Goal: Download file/media

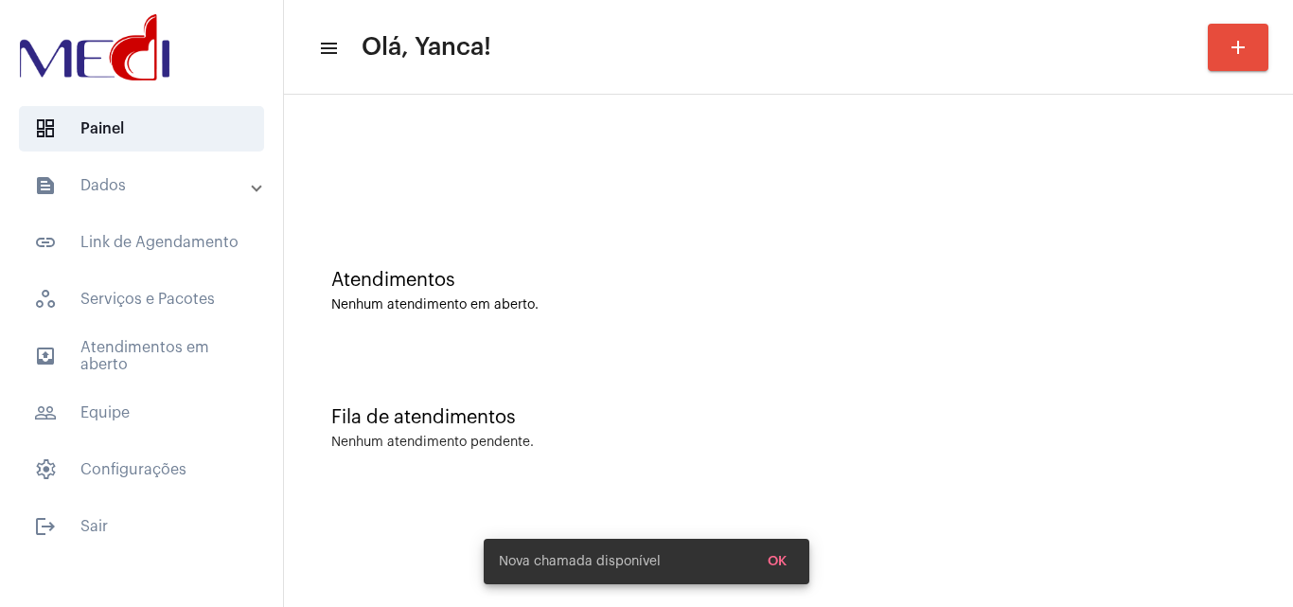
click at [175, 204] on mat-expansion-panel-header "text_snippet_outlined Dados" at bounding box center [147, 185] width 272 height 45
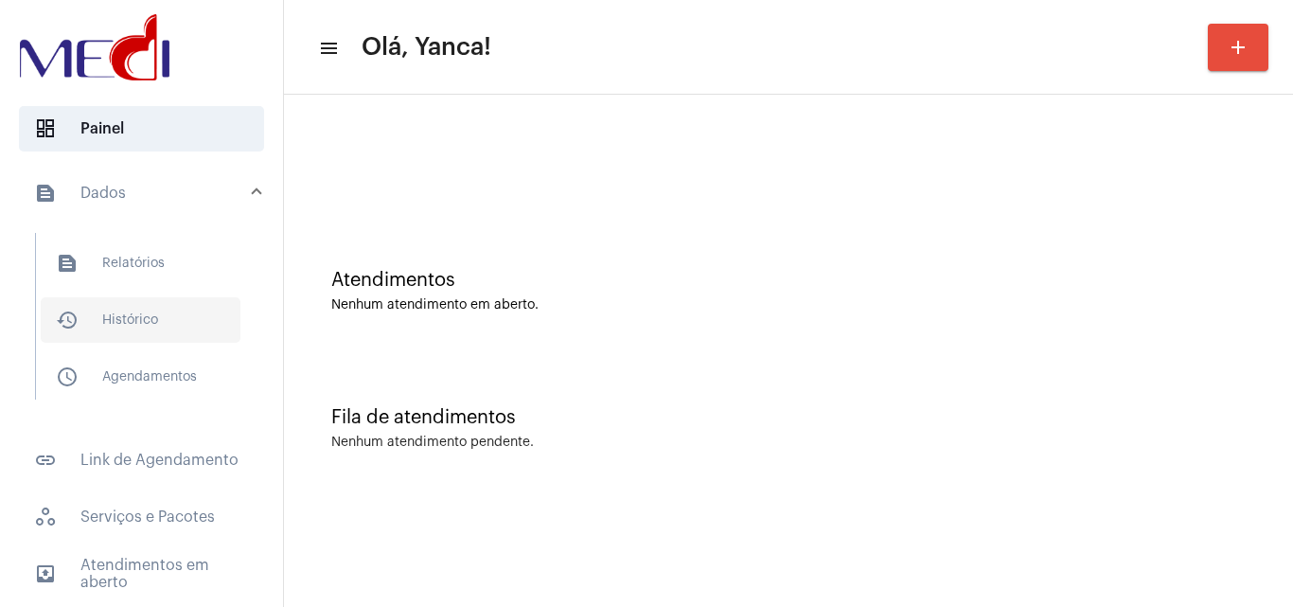
drag, startPoint x: 147, startPoint y: 307, endPoint x: 238, endPoint y: 332, distance: 95.3
click at [147, 308] on span "history_outlined Histórico" at bounding box center [141, 319] width 200 height 45
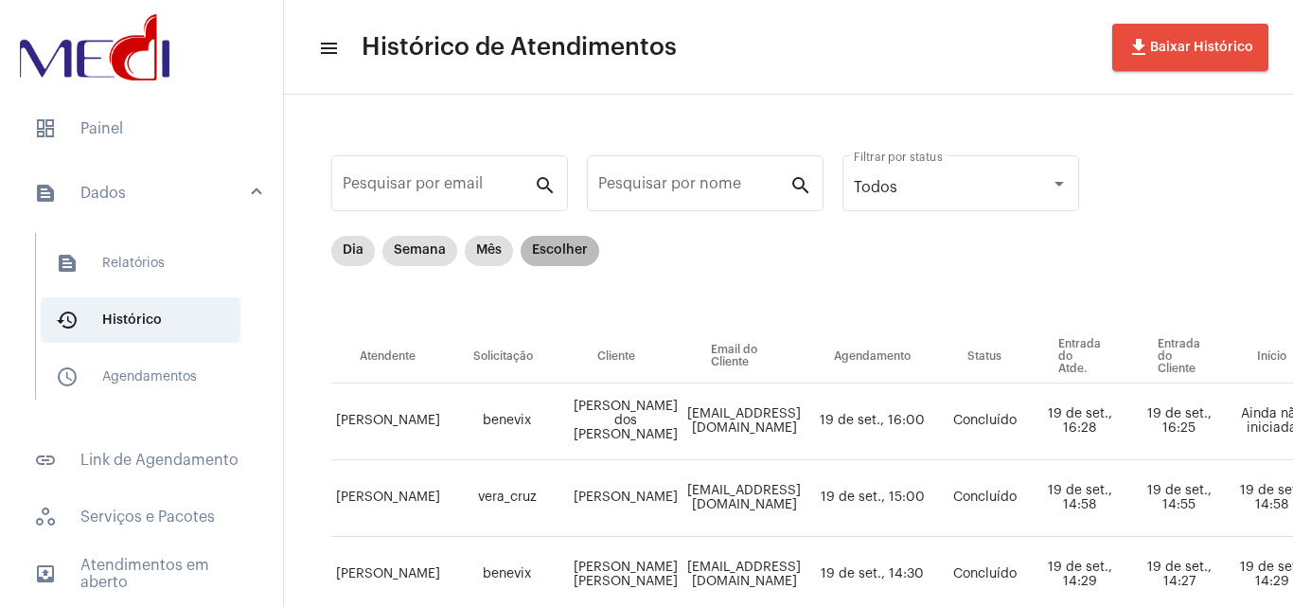
click at [564, 254] on mat-chip "Escolher" at bounding box center [559, 251] width 79 height 30
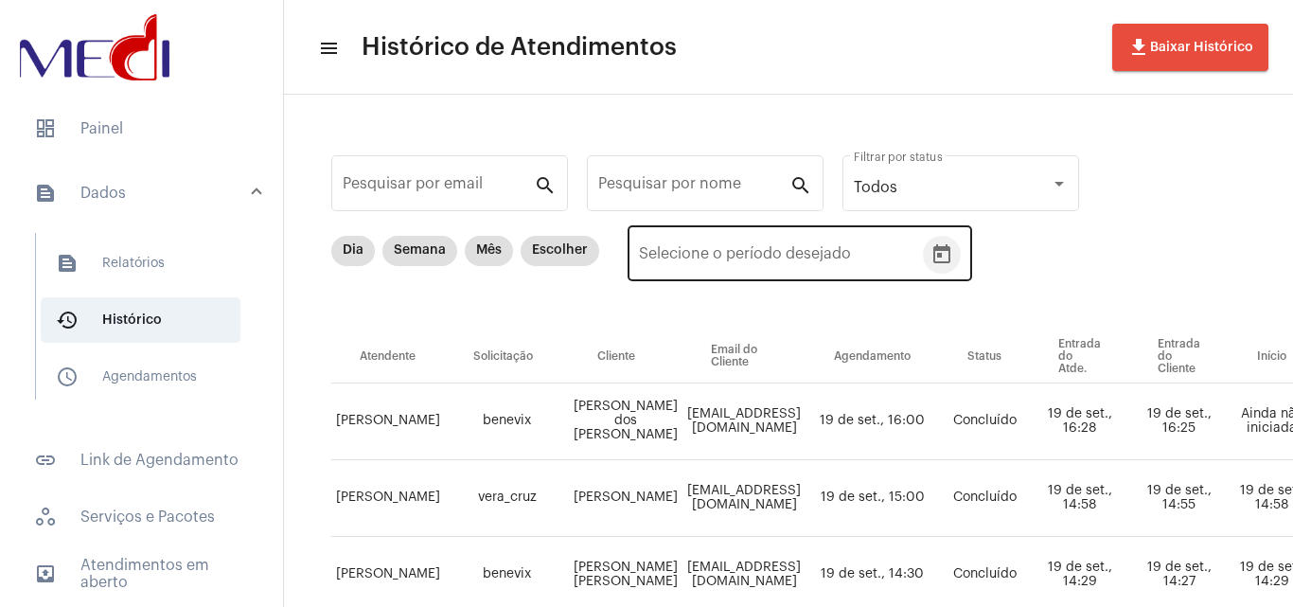
click at [948, 251] on icon "Open calendar" at bounding box center [941, 253] width 17 height 19
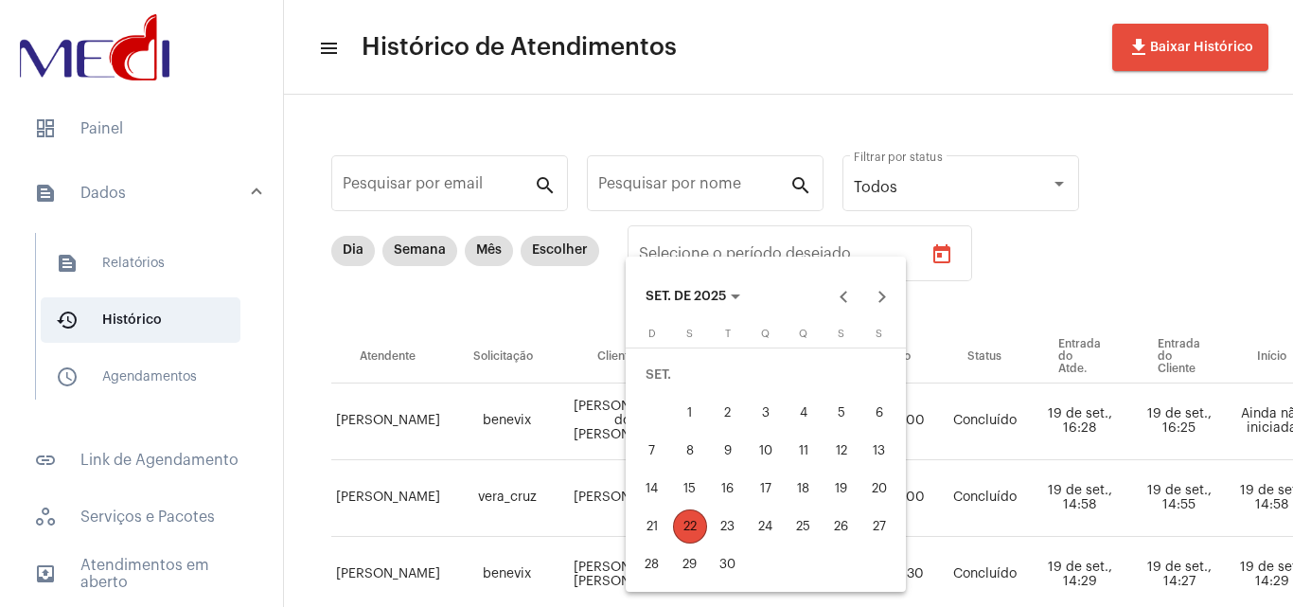
click at [840, 492] on div "19" at bounding box center [841, 488] width 34 height 34
type input "[DATE]"
click at [840, 492] on div "19" at bounding box center [841, 488] width 34 height 34
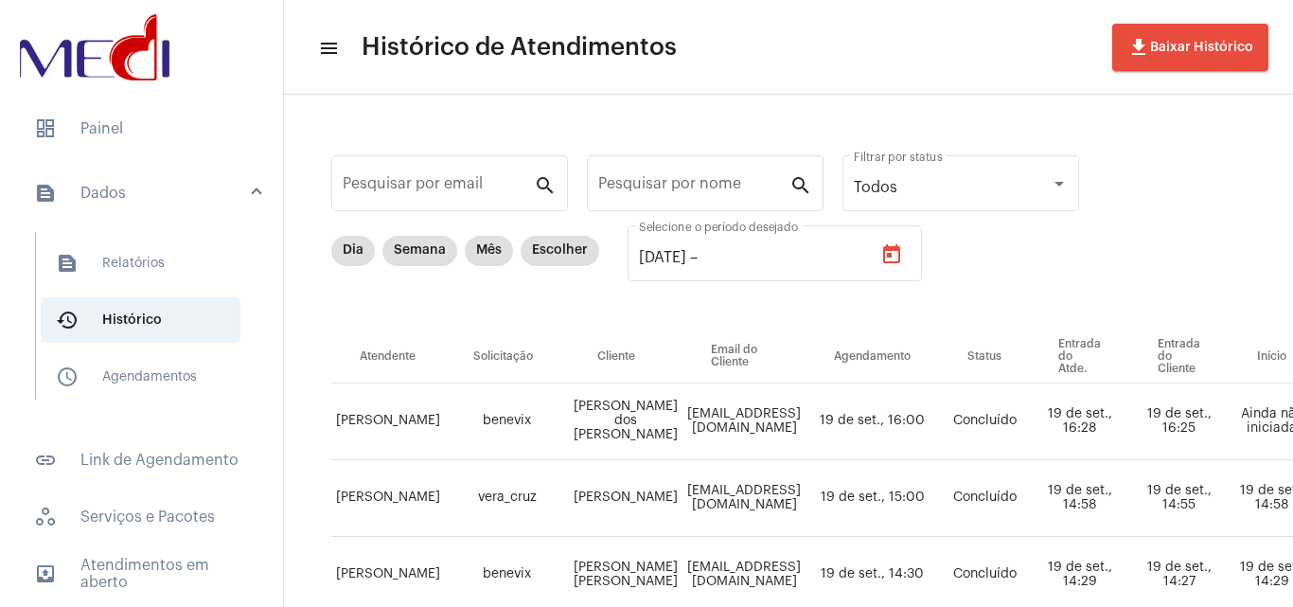
type input "[DATE]"
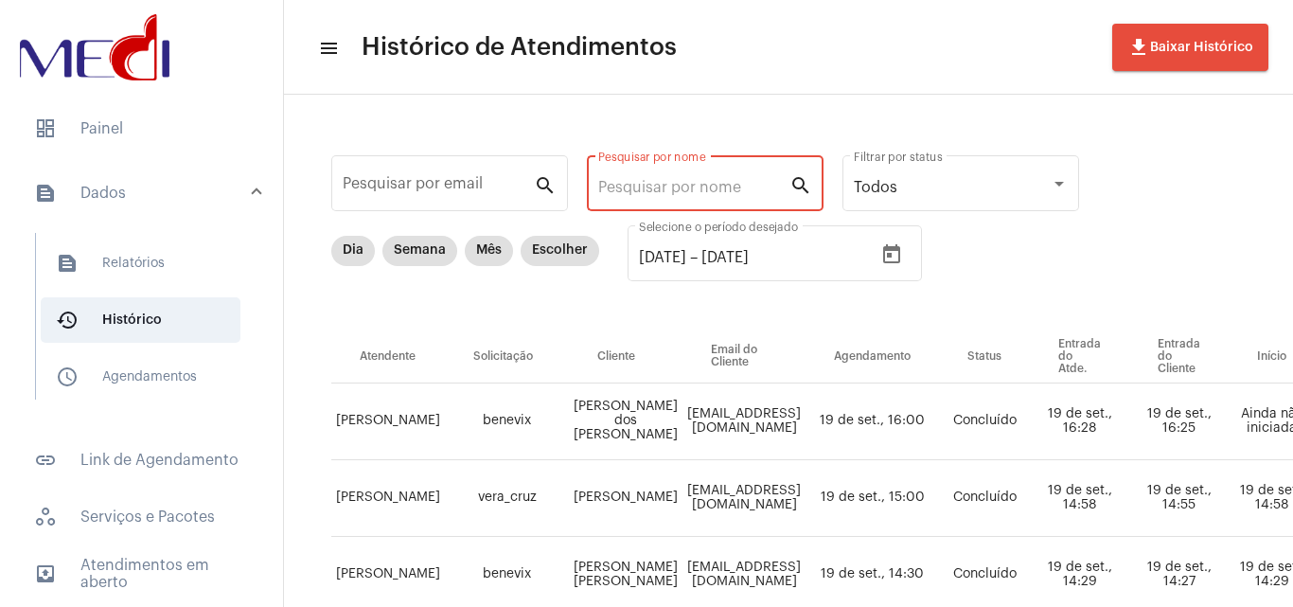
click at [708, 188] on input "Pesquisar por nome" at bounding box center [693, 187] width 191 height 17
paste input "[PERSON_NAME]"
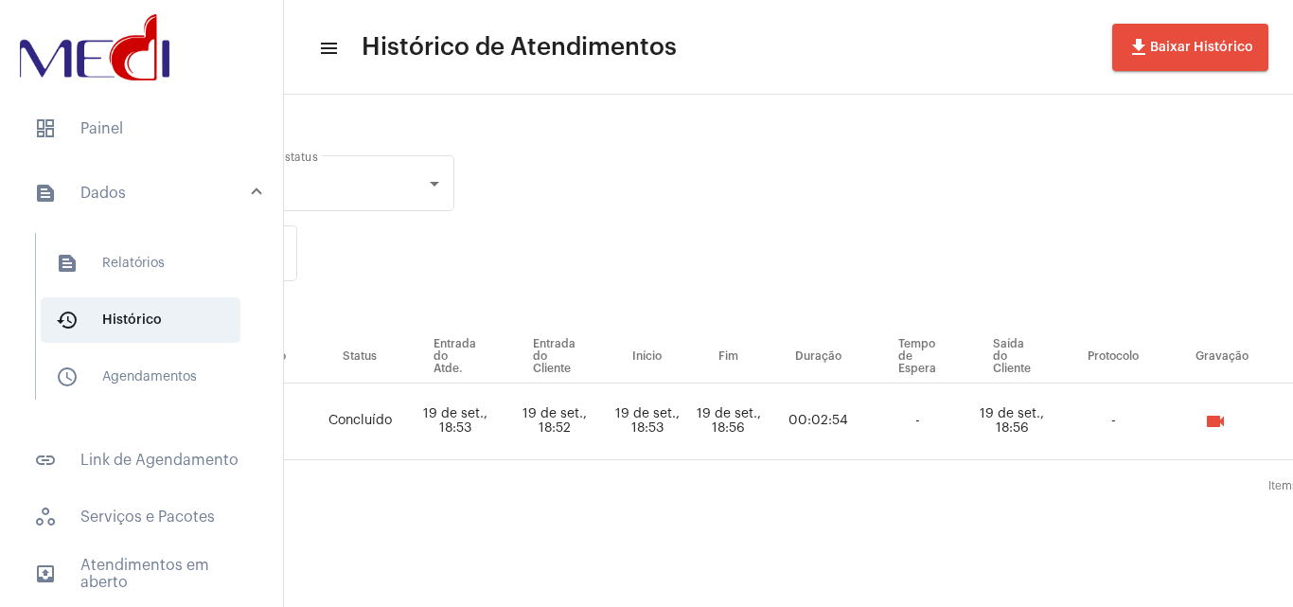
scroll to position [0, 745]
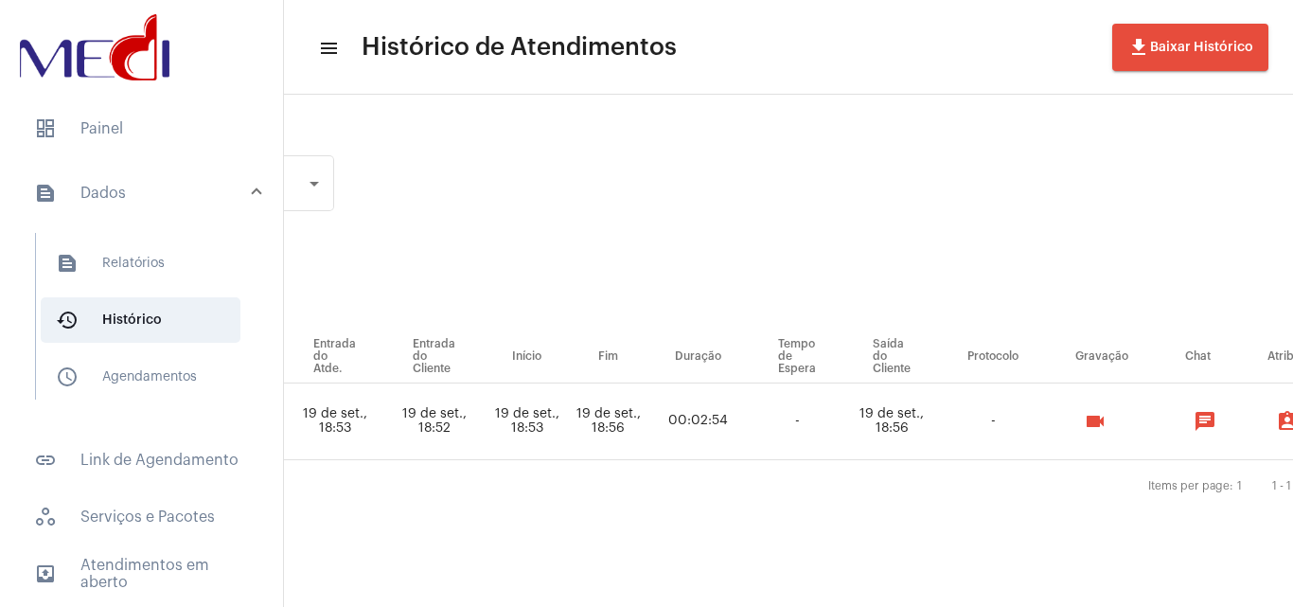
type input "[PERSON_NAME]"
click at [1113, 417] on button "videocam" at bounding box center [1095, 421] width 38 height 38
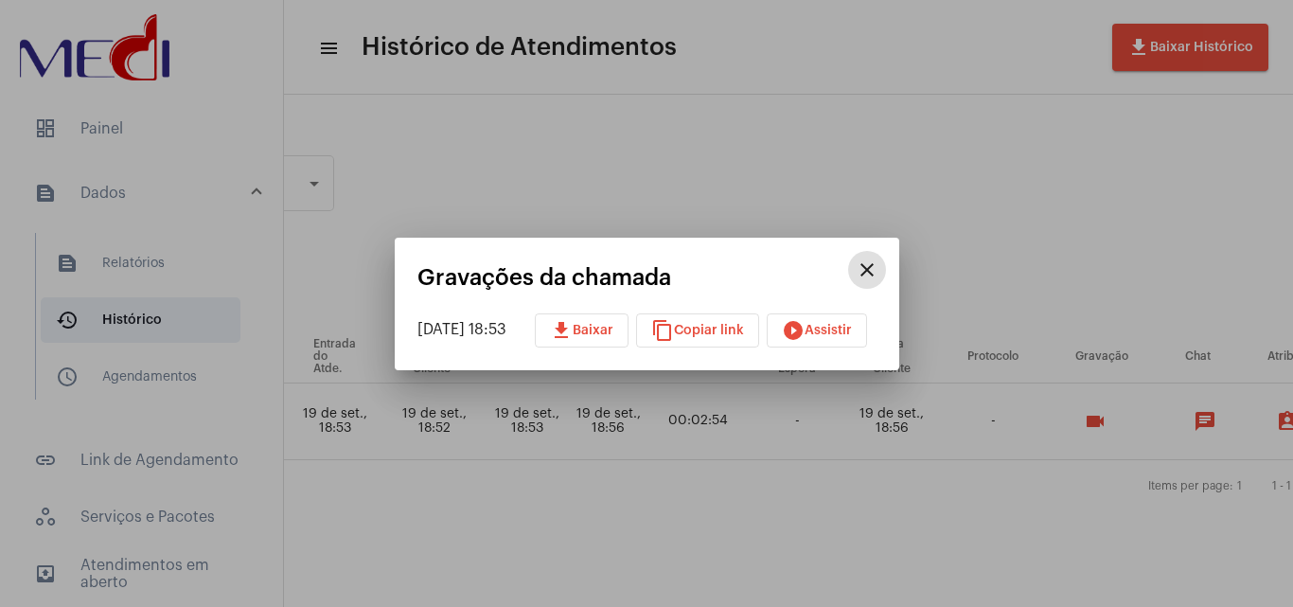
click at [557, 325] on button "download Baixar" at bounding box center [582, 330] width 94 height 34
click at [878, 259] on mat-icon "close" at bounding box center [866, 269] width 23 height 23
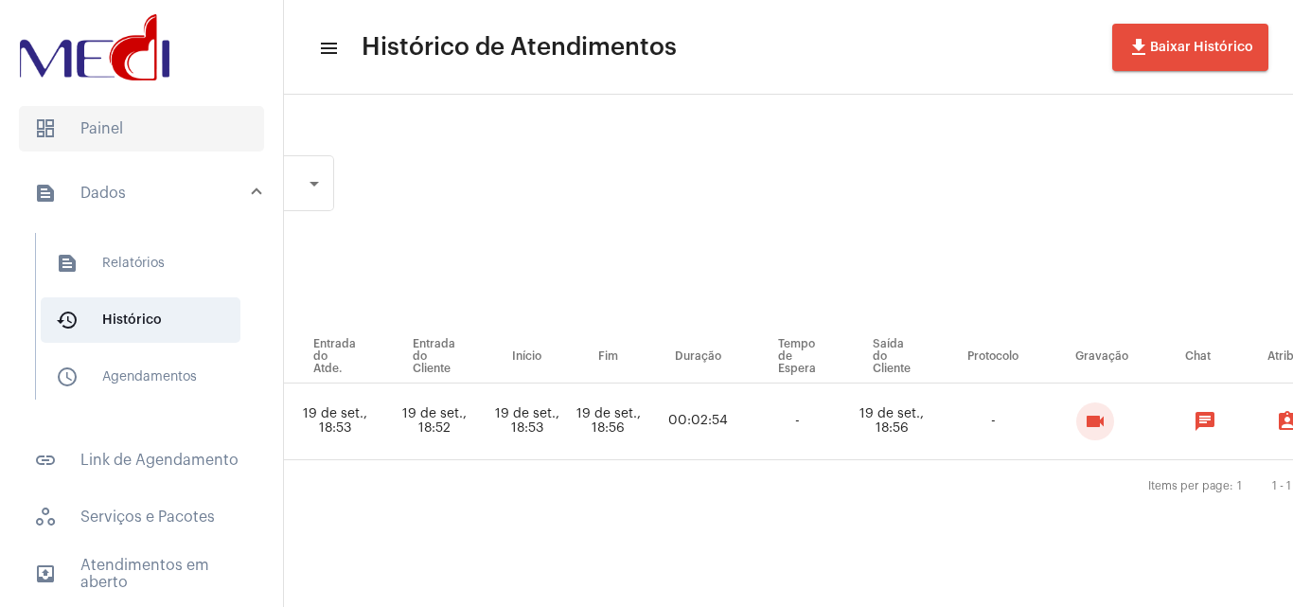
click at [198, 133] on span "dashboard Painel" at bounding box center [141, 128] width 245 height 45
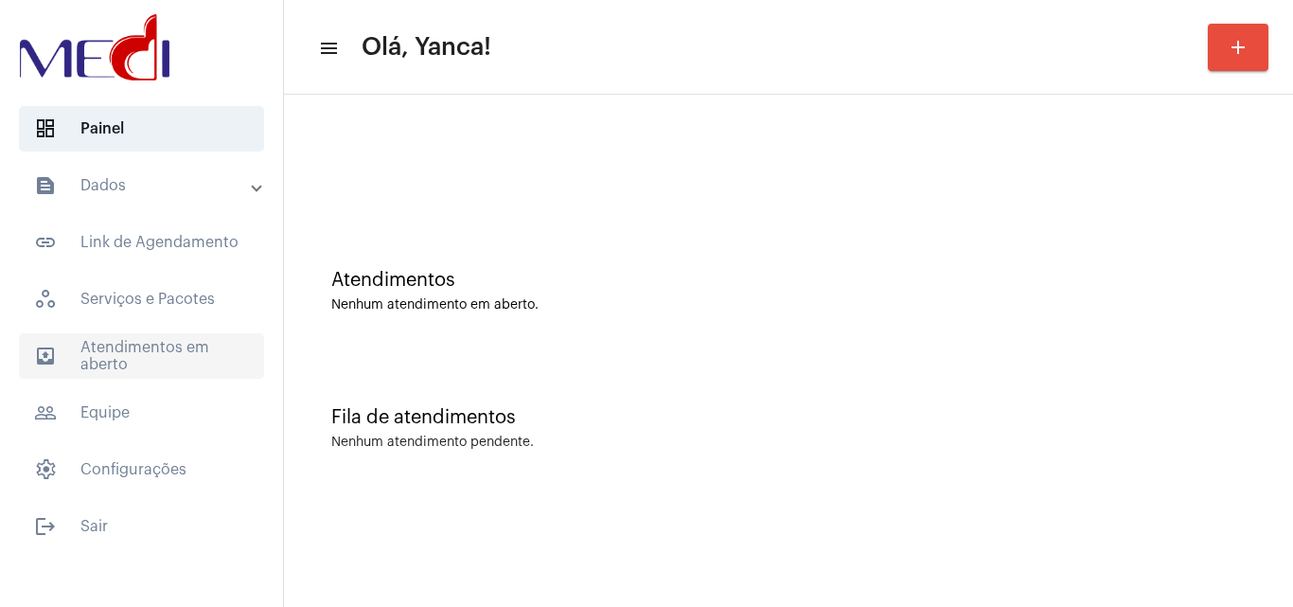
click at [210, 358] on span "outbox_outline Atendimentos em aberto" at bounding box center [141, 355] width 245 height 45
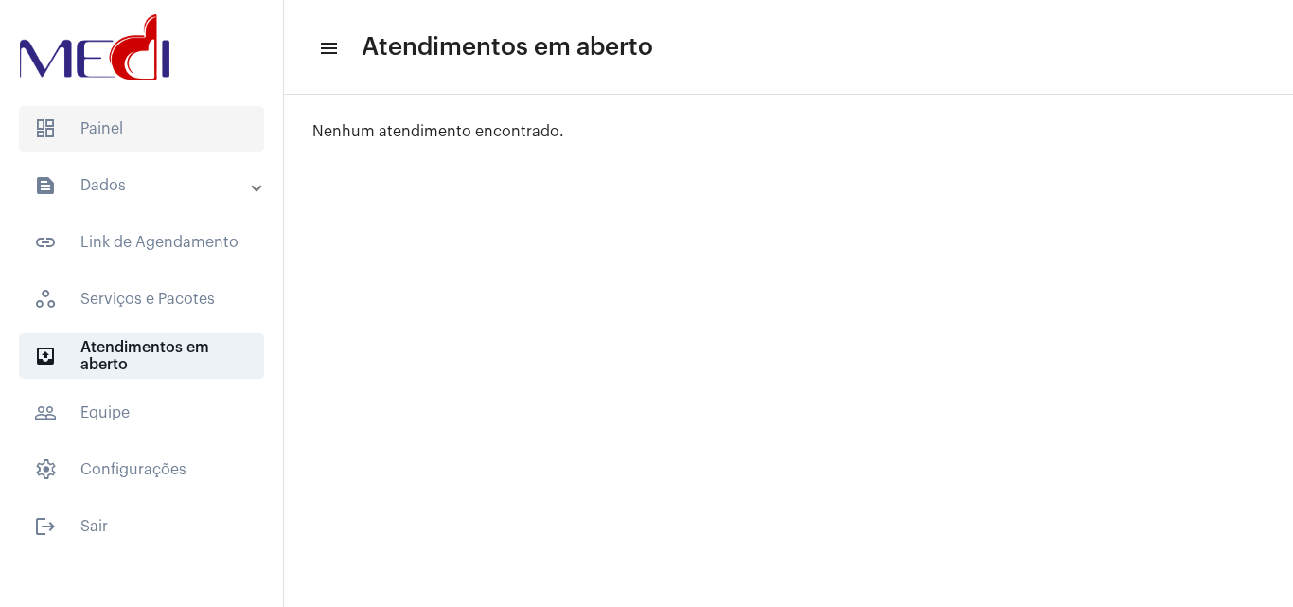
click at [145, 146] on span "dashboard Painel" at bounding box center [141, 128] width 245 height 45
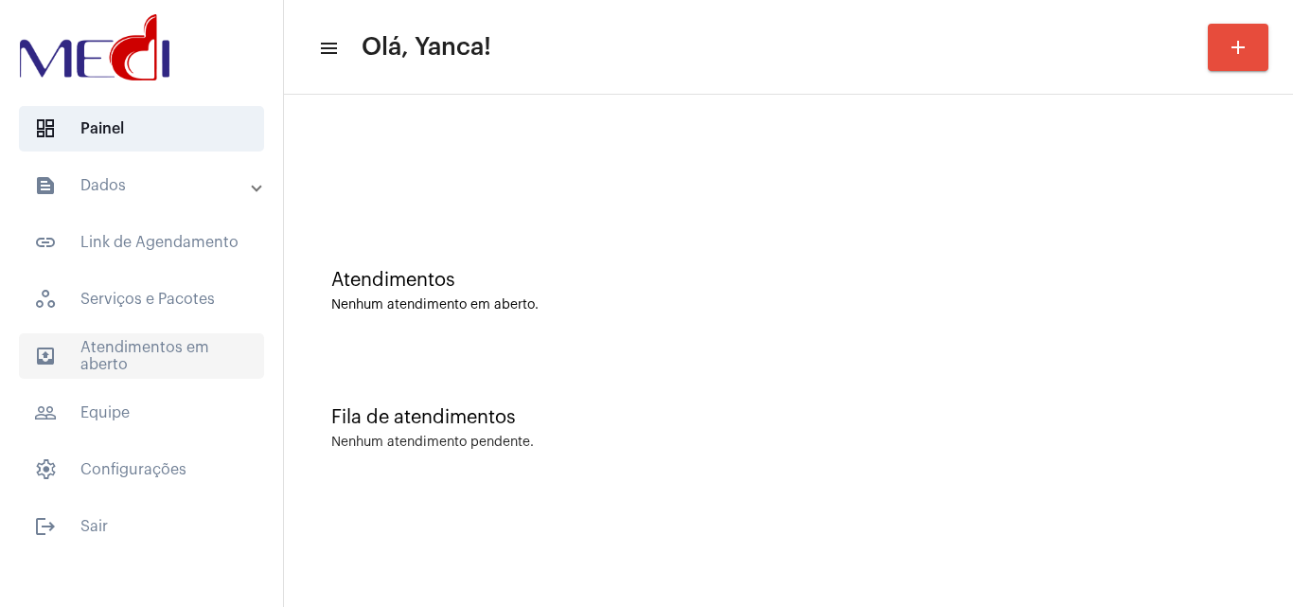
click at [183, 362] on span "outbox_outline Atendimentos em aberto" at bounding box center [141, 355] width 245 height 45
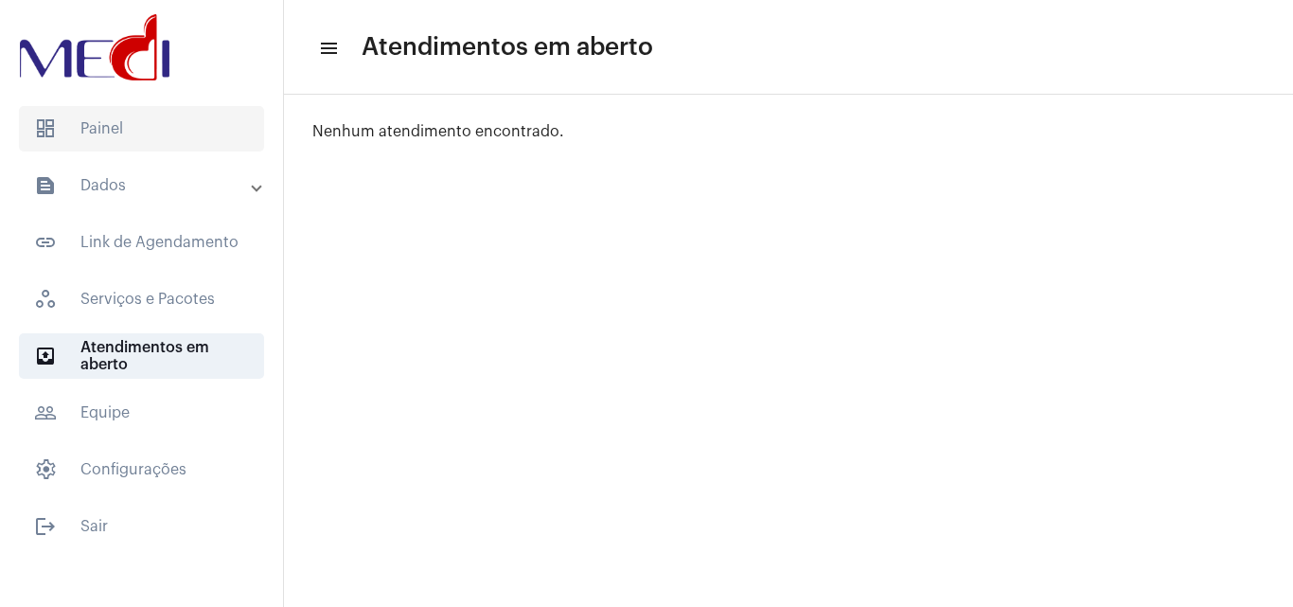
drag, startPoint x: 140, startPoint y: 131, endPoint x: 157, endPoint y: 141, distance: 20.0
click at [139, 131] on span "dashboard Painel" at bounding box center [141, 128] width 245 height 45
